Goal: Navigation & Orientation: Find specific page/section

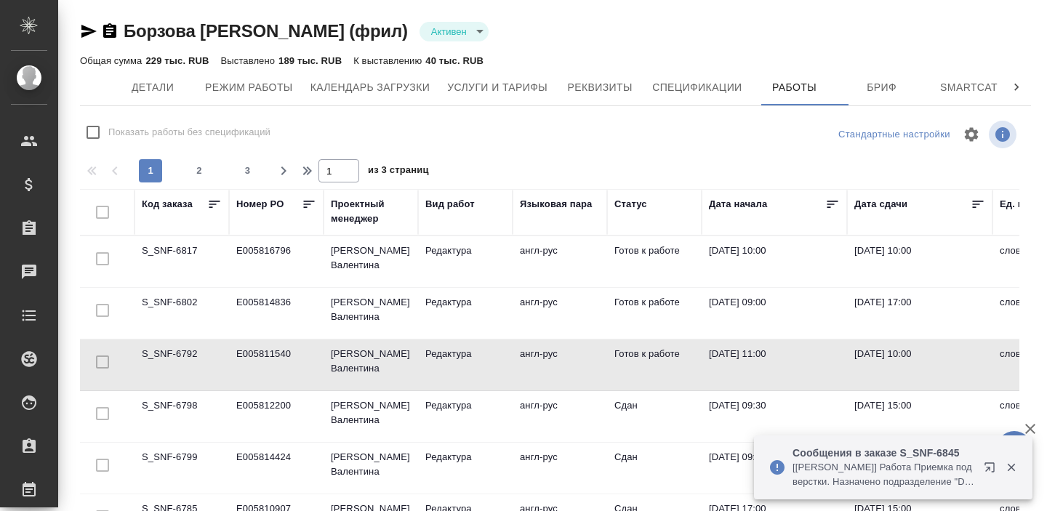
scroll to position [0, 176]
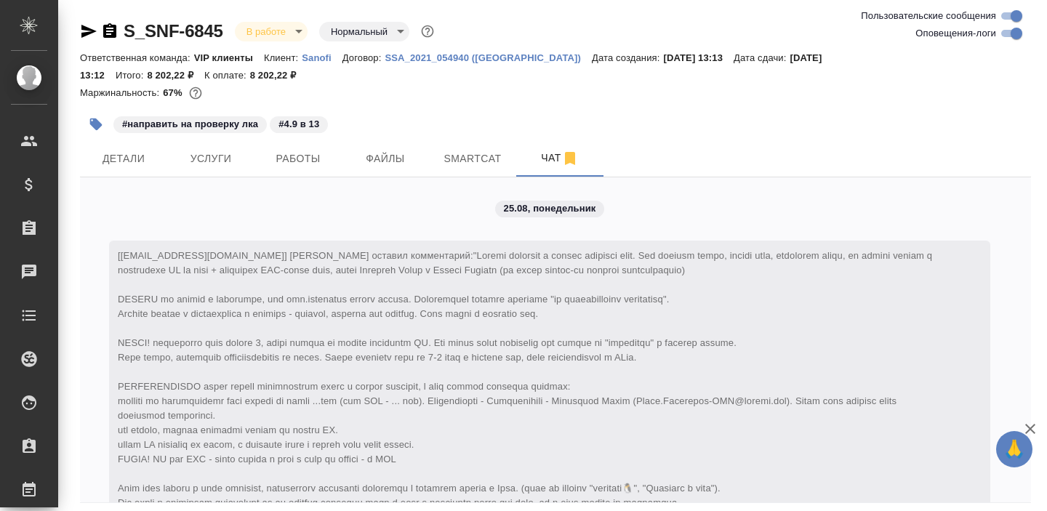
scroll to position [8890, 0]
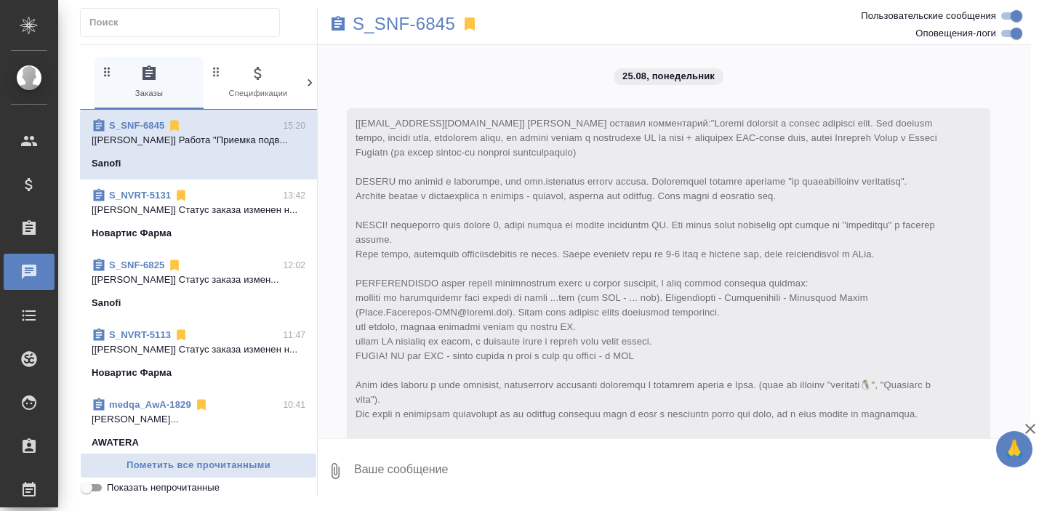
scroll to position [9548, 0]
